Goal: Task Accomplishment & Management: Complete application form

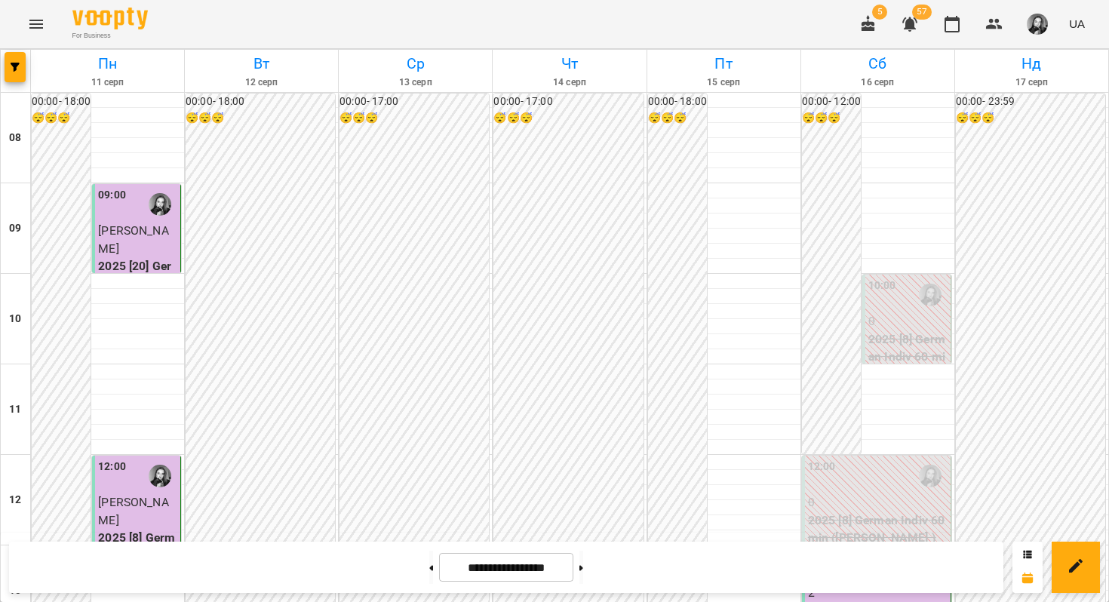
scroll to position [308, 0]
click at [7, 56] on button "button" at bounding box center [15, 67] width 21 height 30
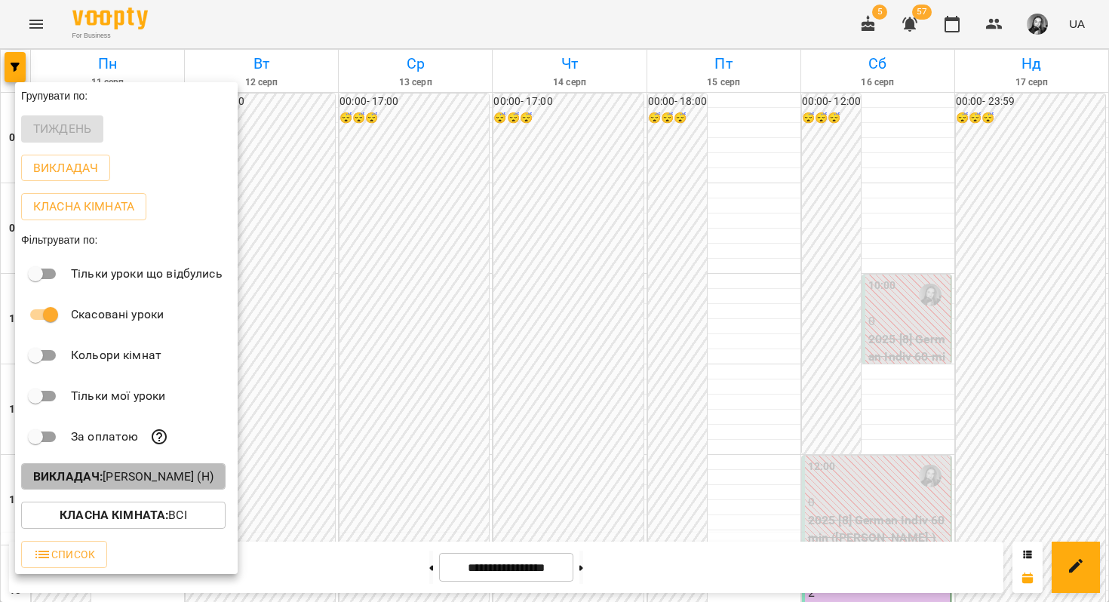
click at [80, 483] on b "Викладач :" at bounding box center [67, 476] width 69 height 14
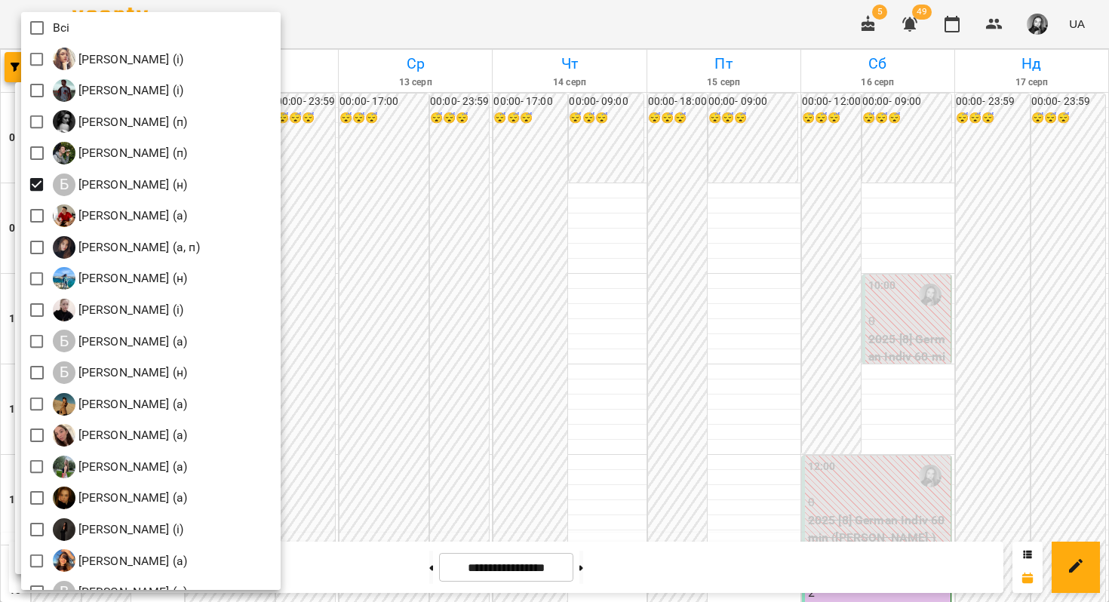
click at [538, 187] on div at bounding box center [554, 301] width 1109 height 602
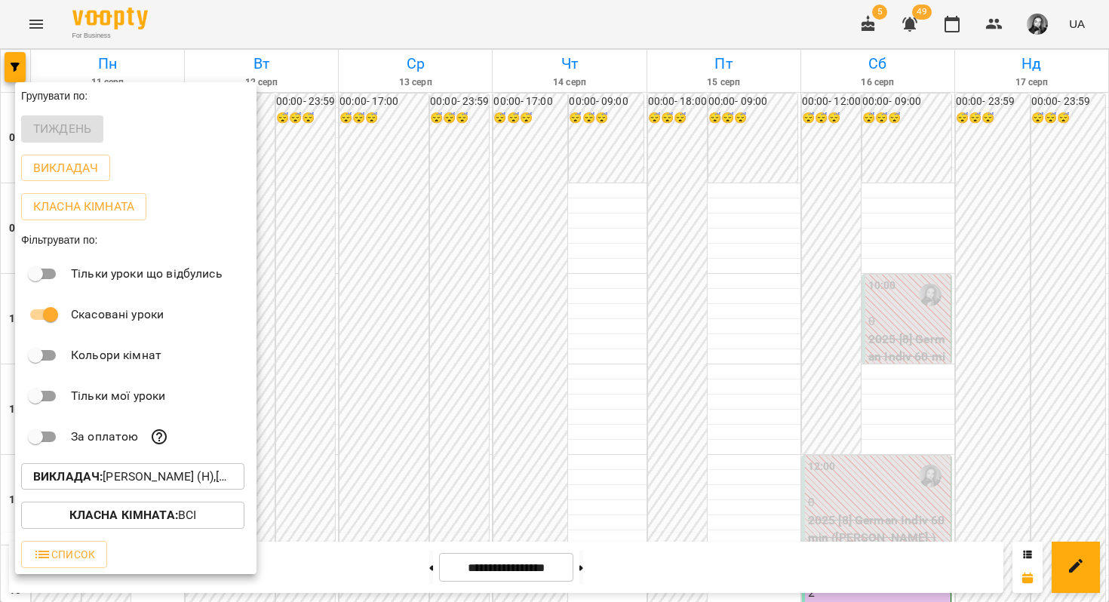
click at [537, 192] on div at bounding box center [554, 301] width 1109 height 602
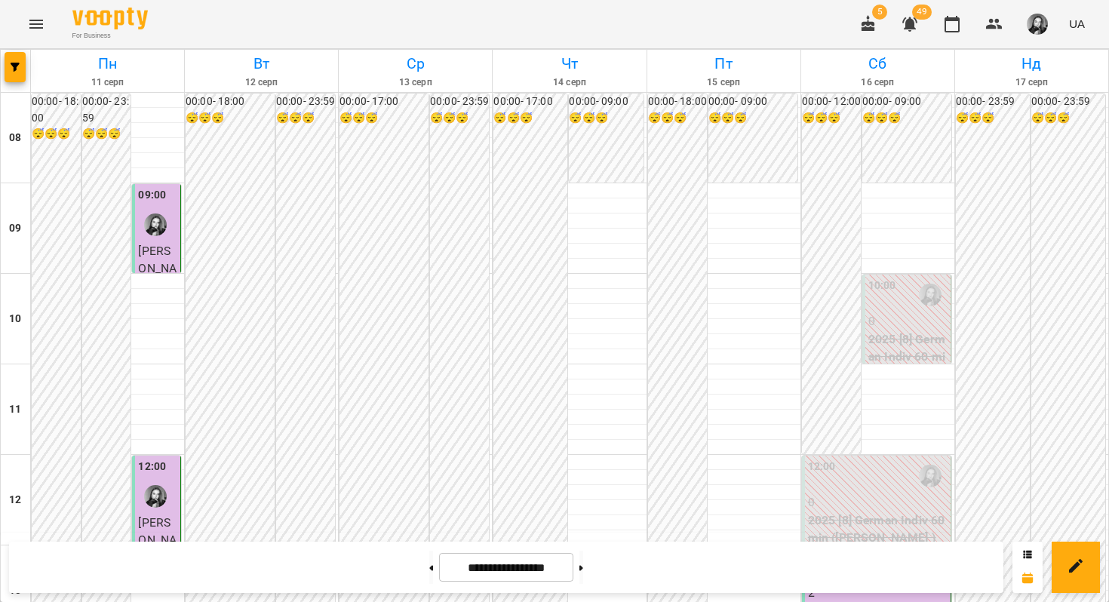
scroll to position [917, 0]
click at [583, 553] on button at bounding box center [582, 567] width 4 height 33
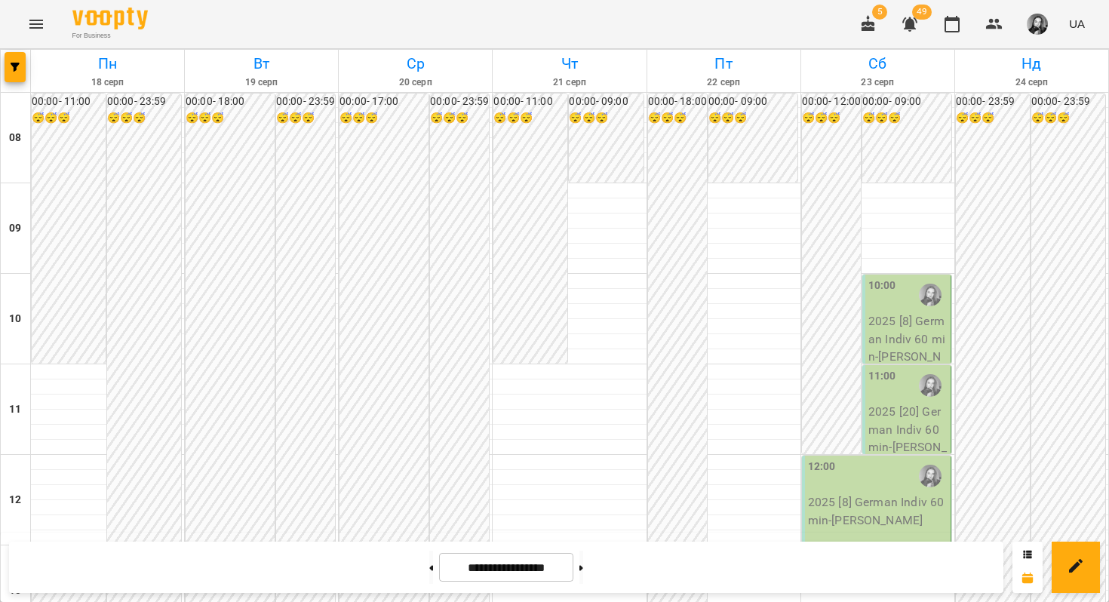
scroll to position [810, 0]
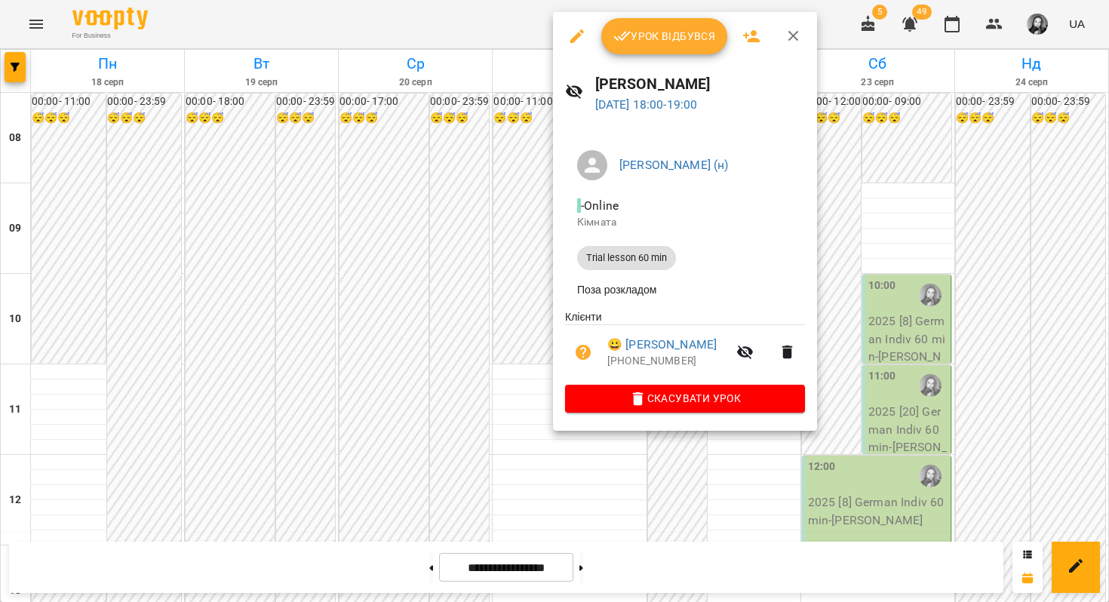
click at [529, 321] on div at bounding box center [554, 301] width 1109 height 602
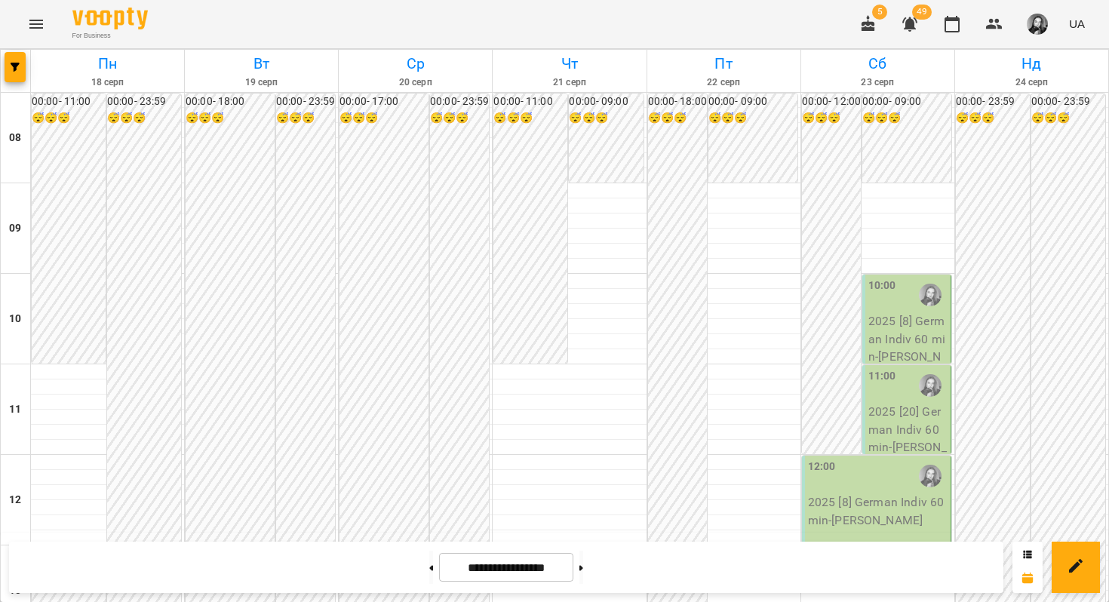
scroll to position [917, 0]
click at [583, 574] on button at bounding box center [582, 567] width 4 height 33
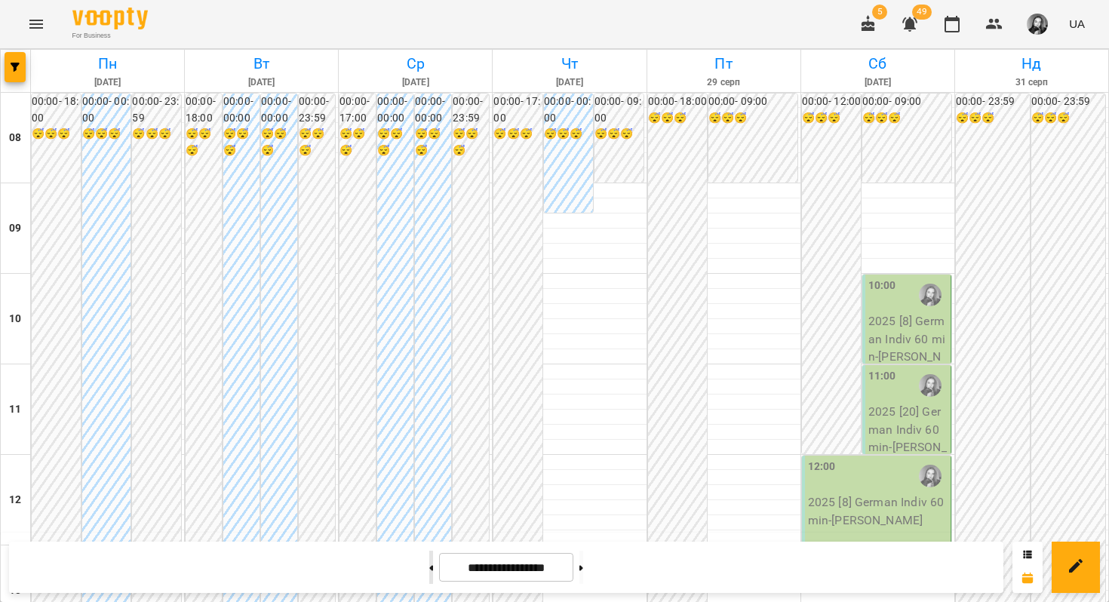
click at [429, 564] on button at bounding box center [431, 567] width 4 height 33
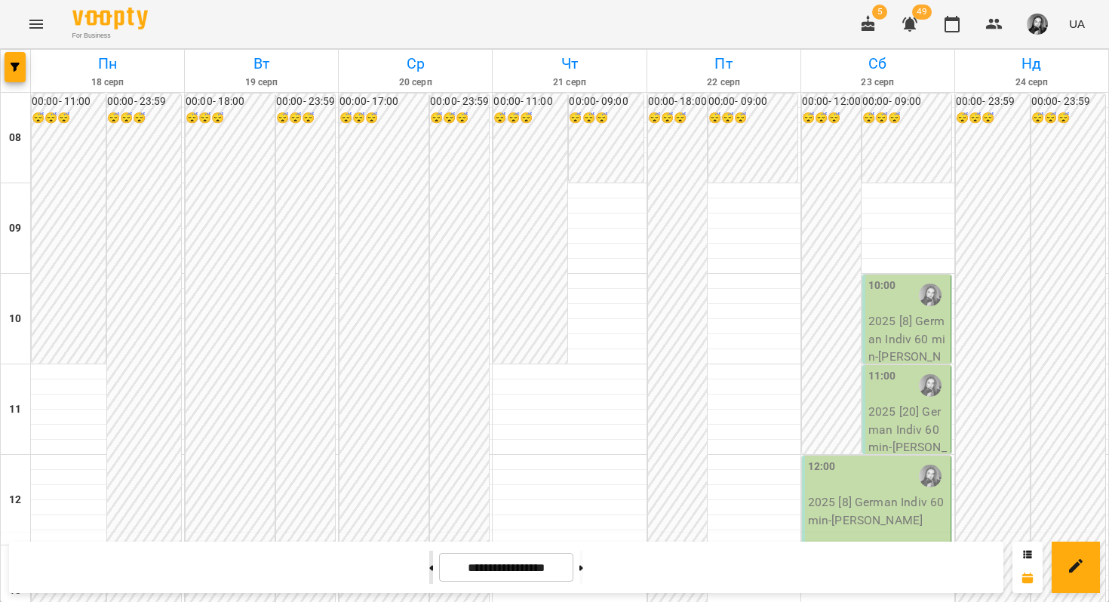
click at [429, 582] on button at bounding box center [431, 567] width 4 height 33
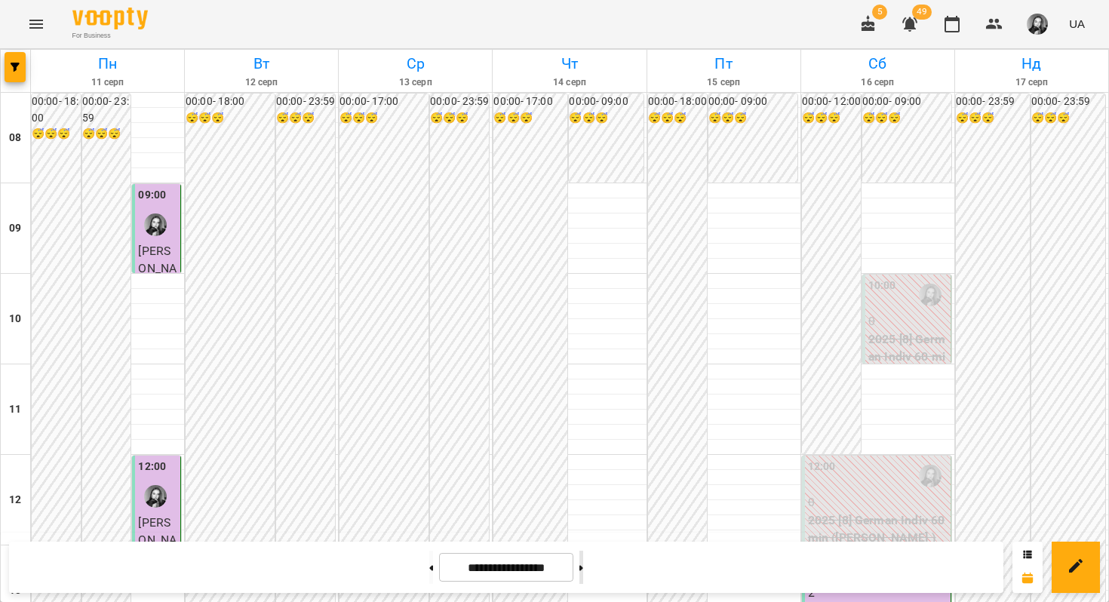
click at [583, 575] on button at bounding box center [582, 567] width 4 height 33
type input "**********"
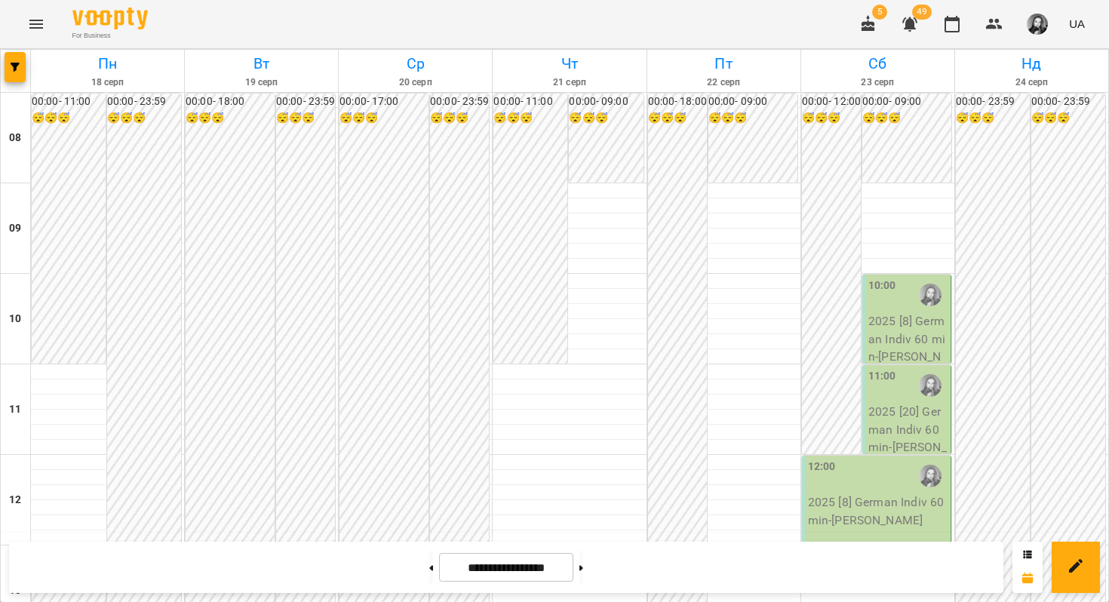
scroll to position [758, 0]
click at [17, 57] on button "button" at bounding box center [15, 67] width 21 height 30
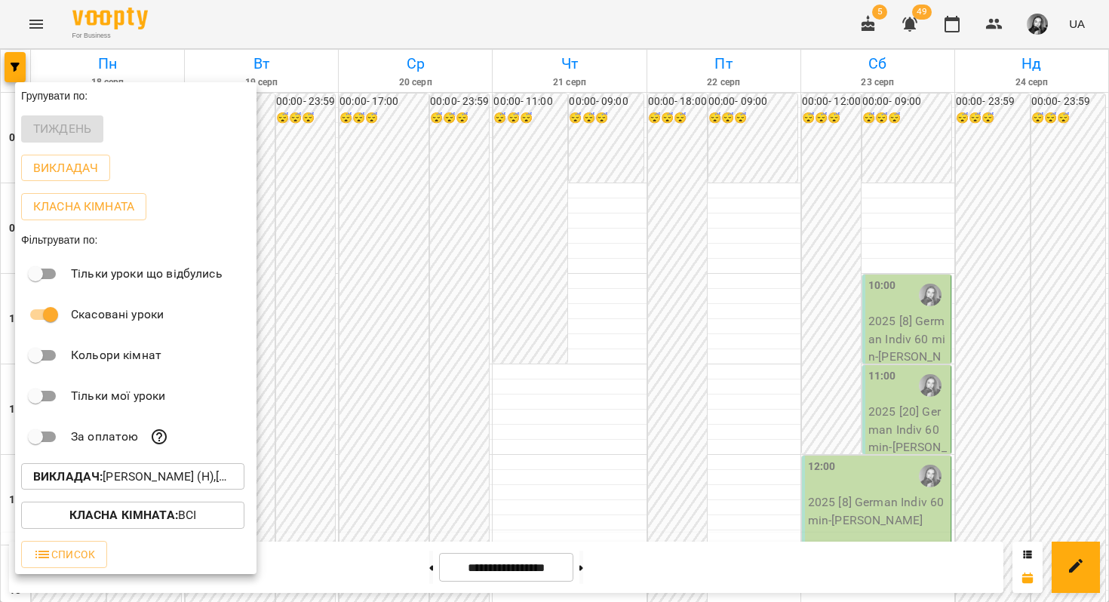
click at [63, 478] on b "Викладач :" at bounding box center [67, 476] width 69 height 14
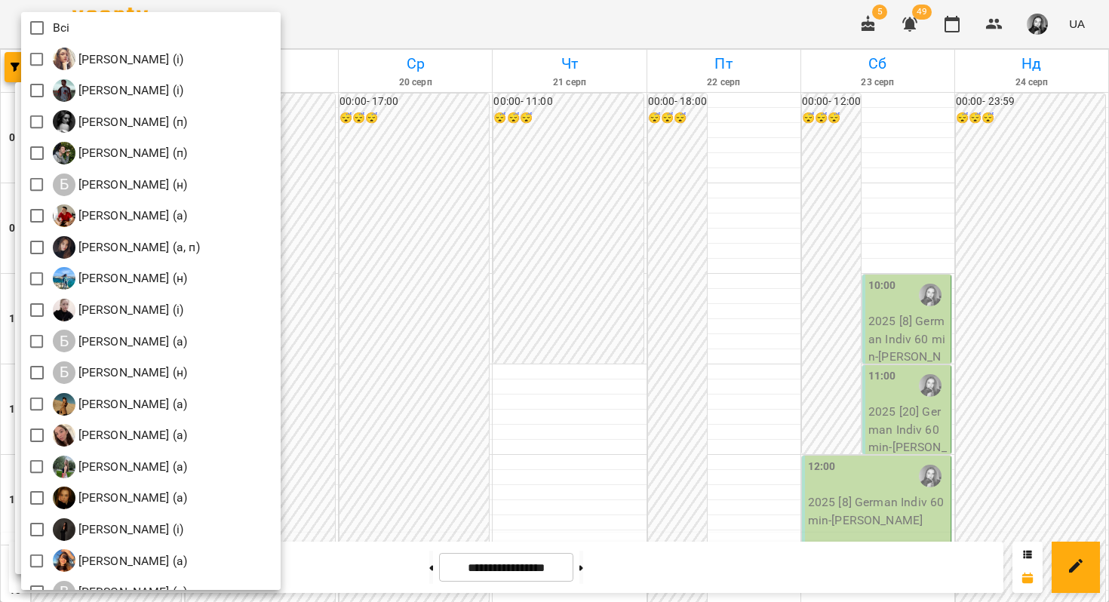
click at [462, 271] on div at bounding box center [554, 301] width 1109 height 602
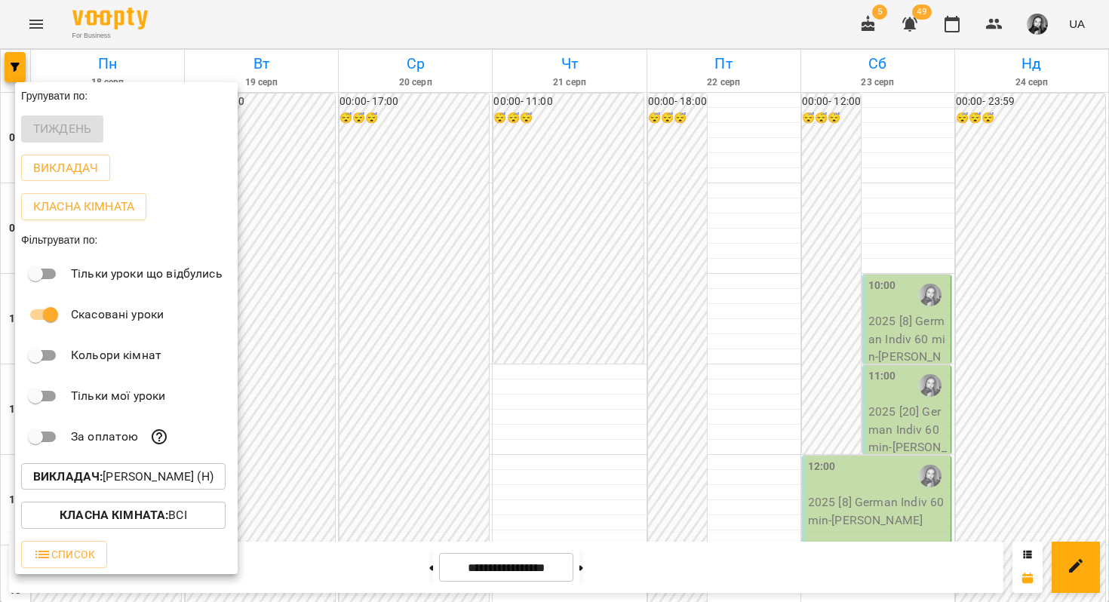
click at [463, 282] on div at bounding box center [554, 301] width 1109 height 602
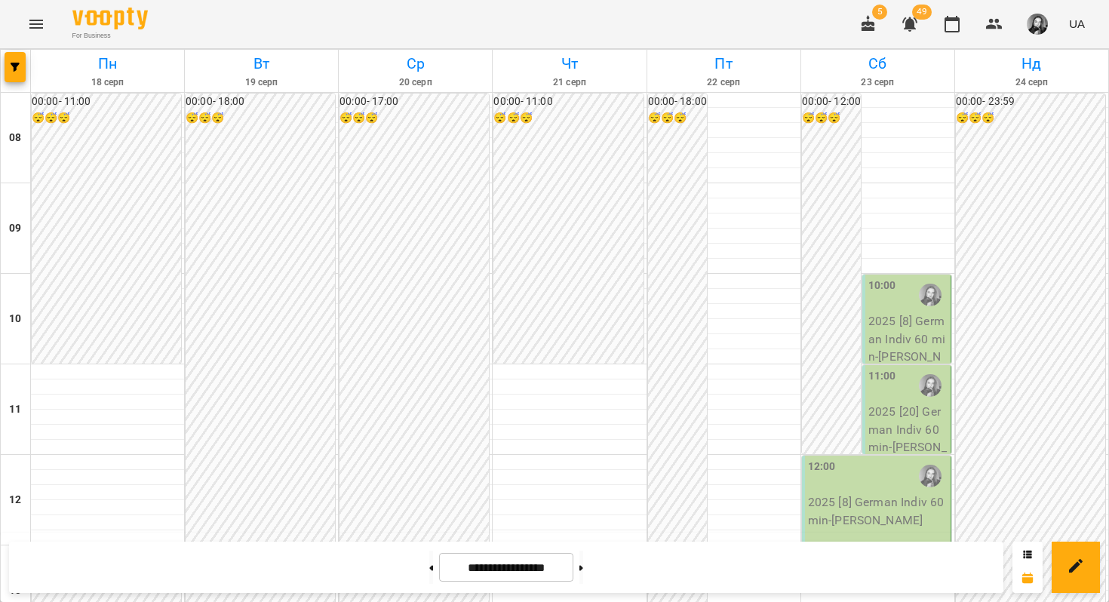
scroll to position [389, 0]
